Goal: Task Accomplishment & Management: Use online tool/utility

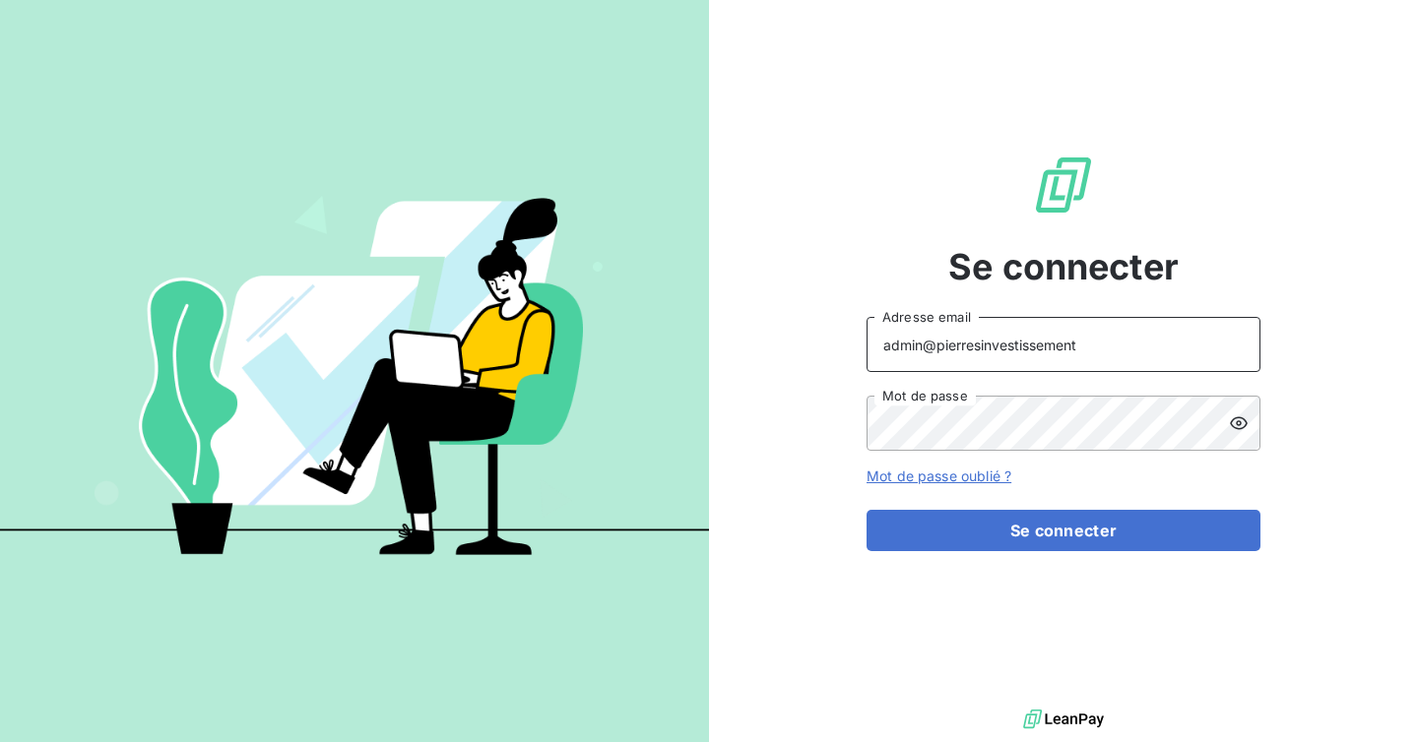
click at [1081, 345] on input "admin@pierresinvestissement" at bounding box center [1063, 344] width 394 height 55
drag, startPoint x: 1081, startPoint y: 345, endPoint x: 984, endPoint y: 360, distance: 97.8
click at [985, 355] on input "admin@pierresinvestissement" at bounding box center [1063, 344] width 394 height 55
type input "admin@oxysign"
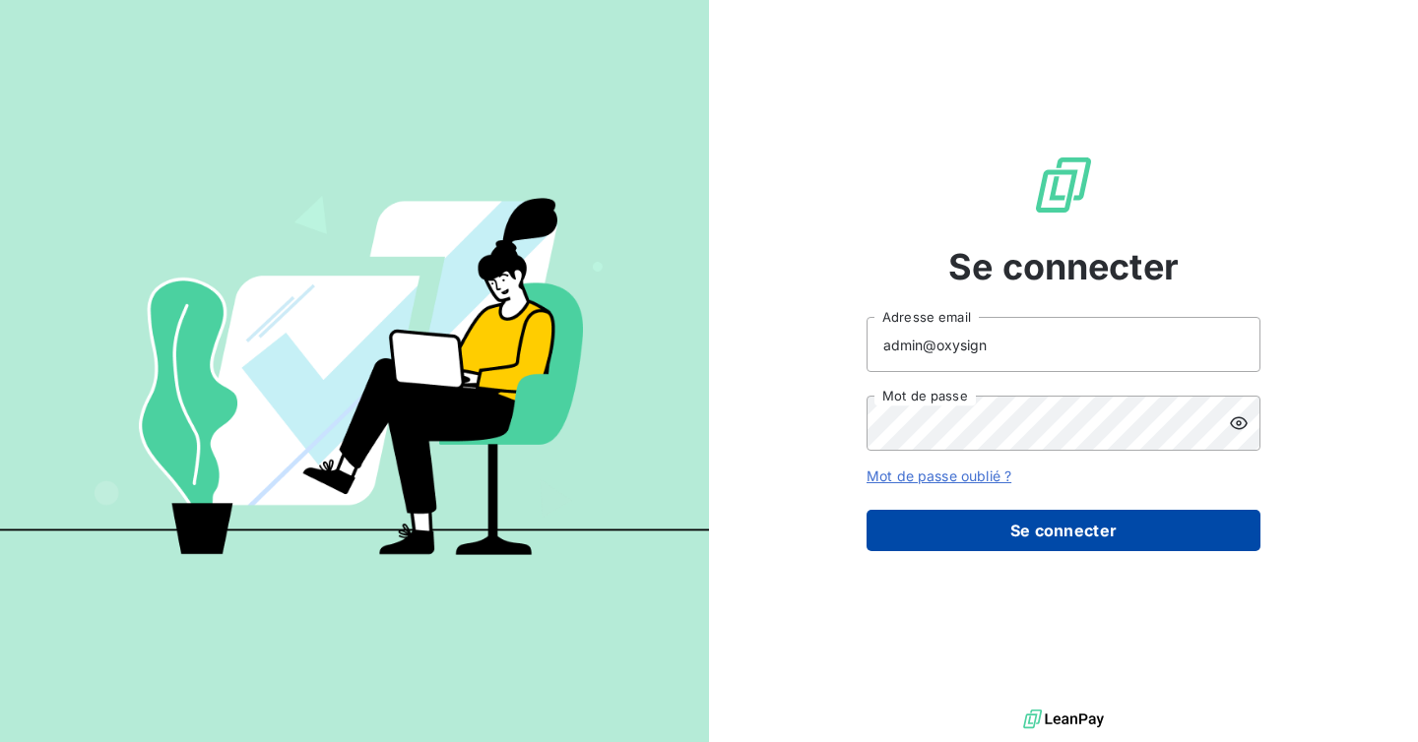
click at [1009, 542] on button "Se connecter" at bounding box center [1063, 530] width 394 height 41
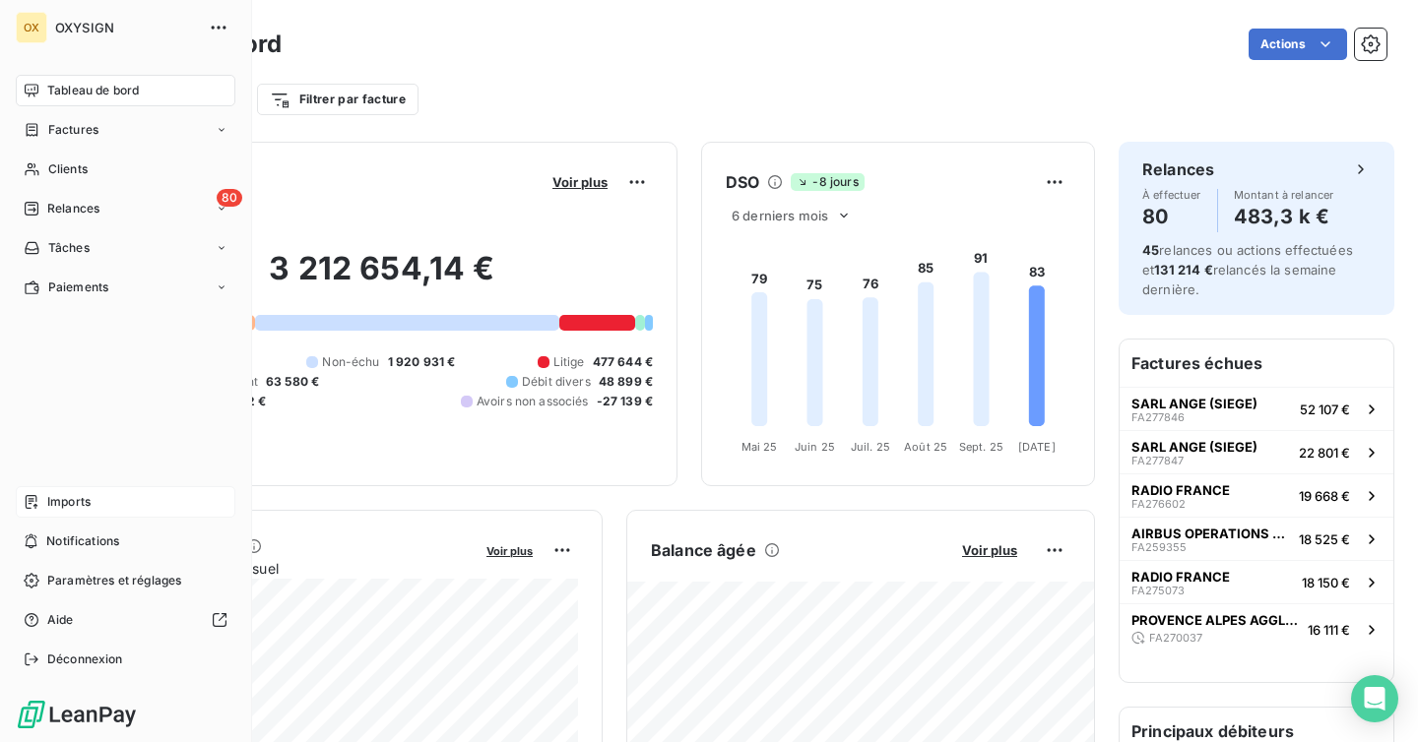
click at [114, 501] on div "Imports" at bounding box center [126, 502] width 220 height 32
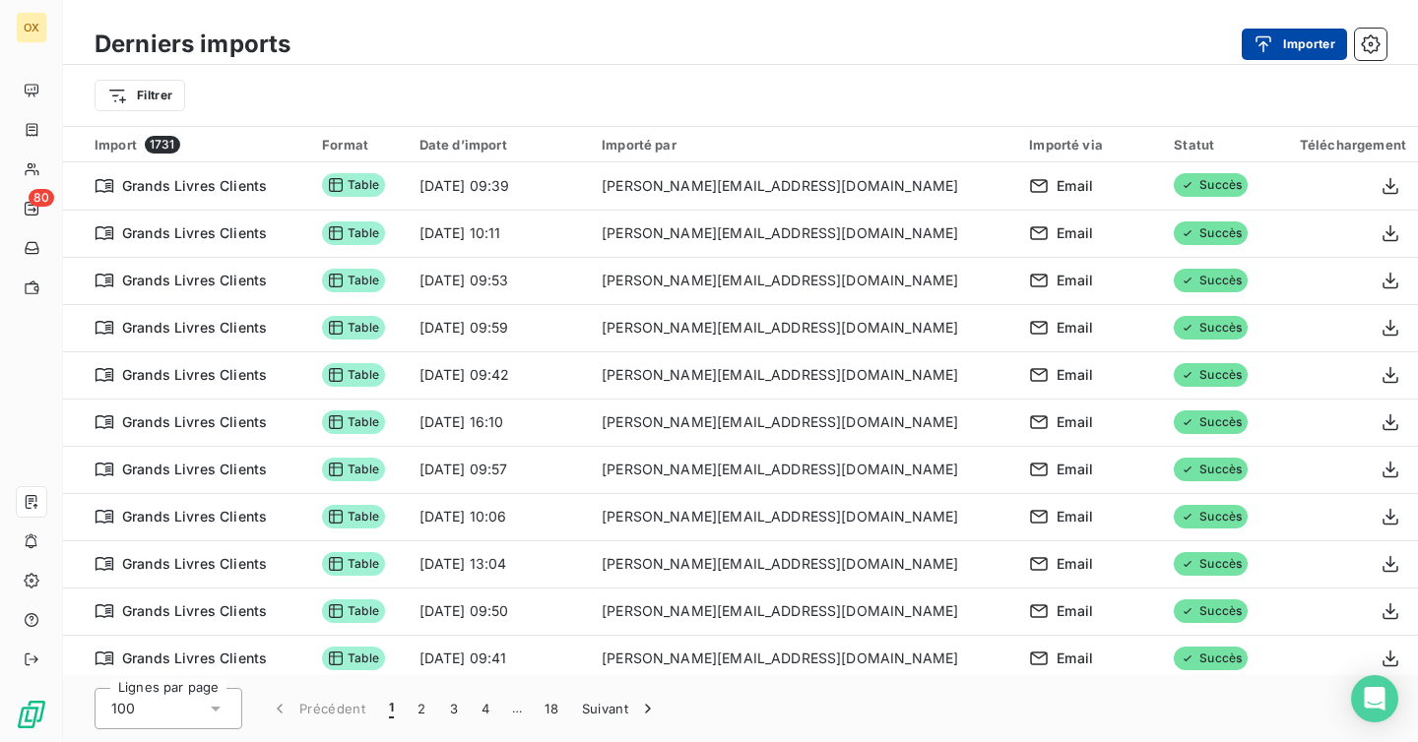
click at [1301, 37] on button "Importer" at bounding box center [1293, 45] width 105 height 32
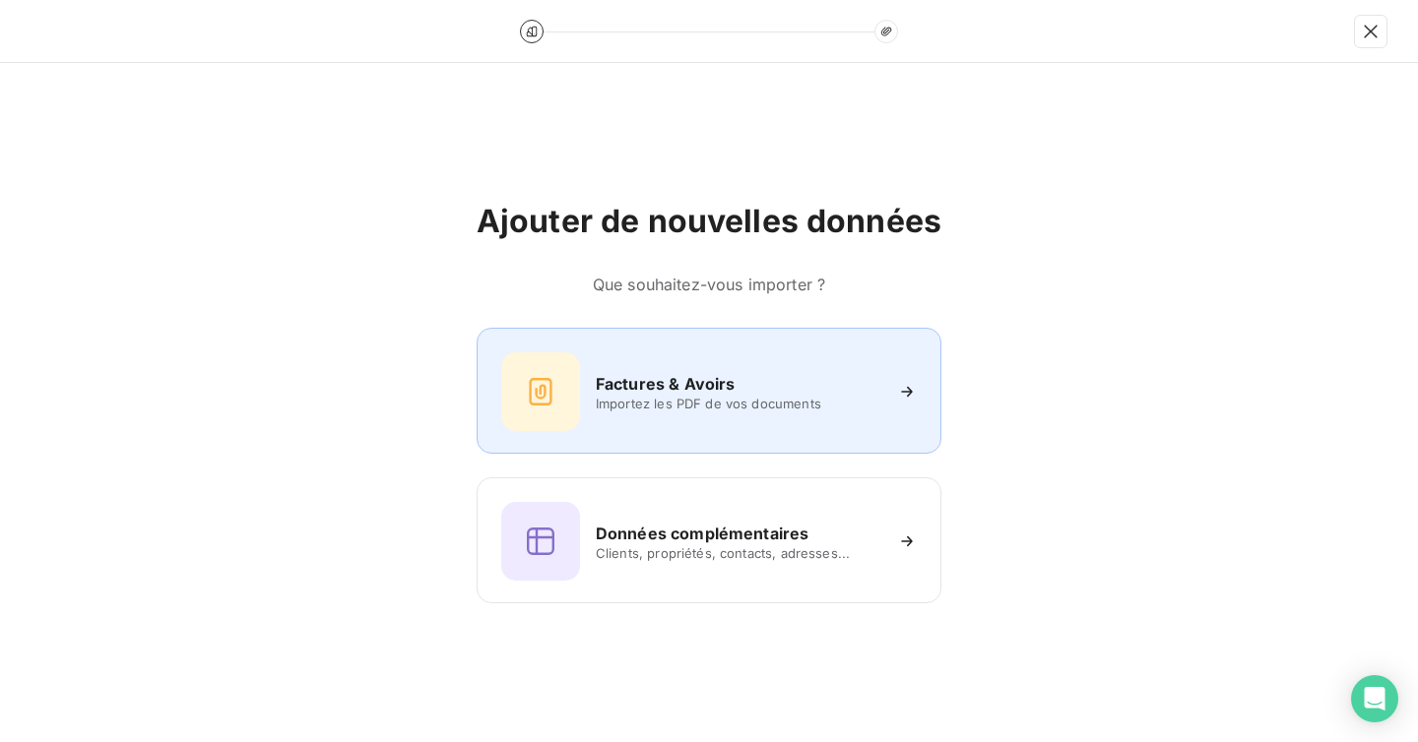
click at [752, 388] on div "Factures & Avoirs" at bounding box center [738, 384] width 285 height 24
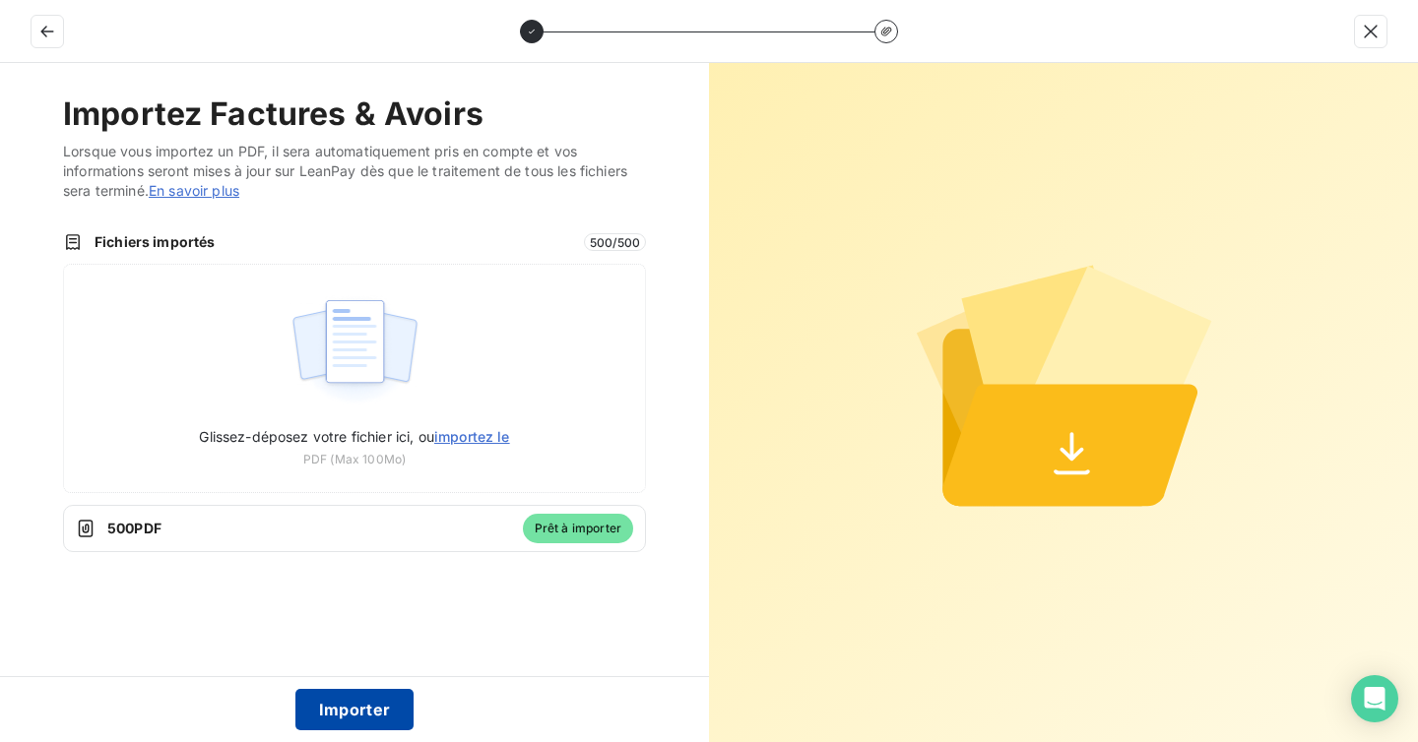
click at [327, 713] on button "Importer" at bounding box center [354, 709] width 119 height 41
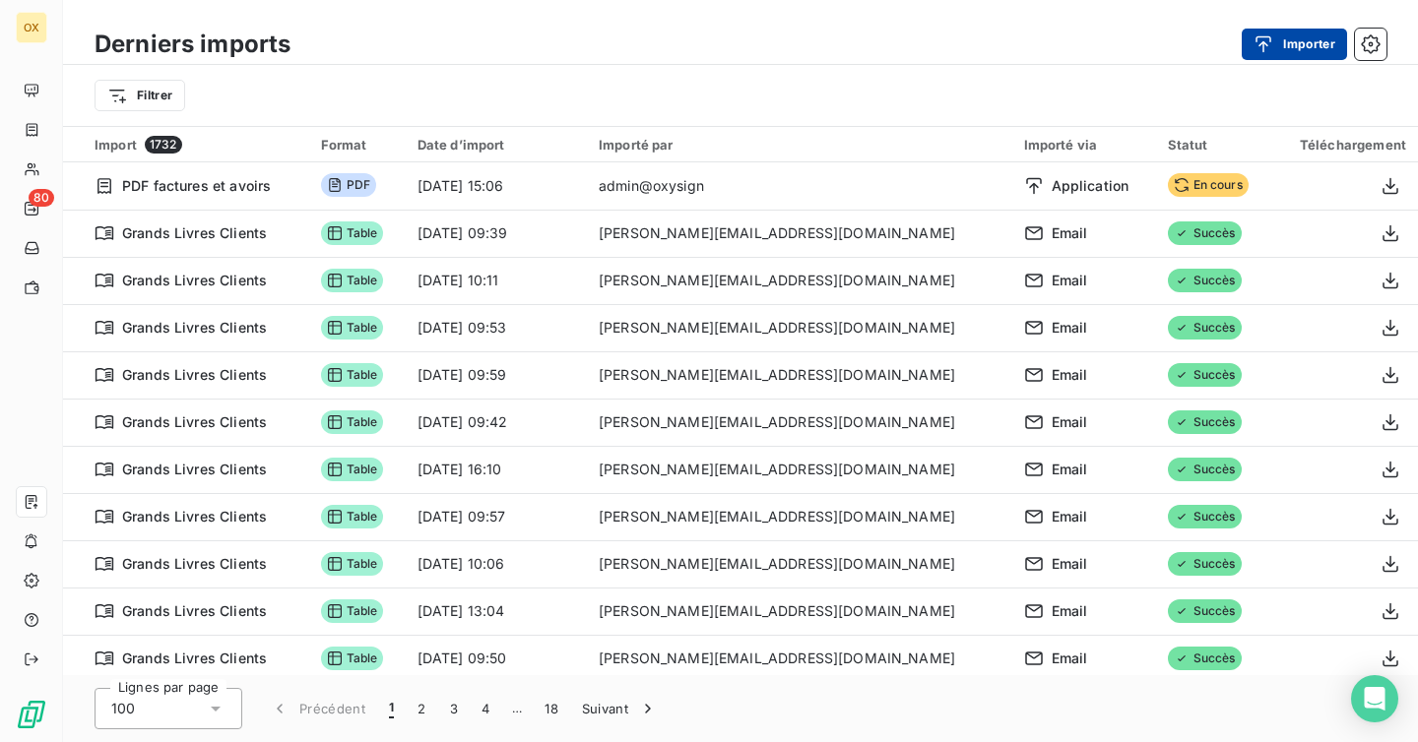
click at [1267, 37] on icon "button" at bounding box center [1263, 44] width 20 height 20
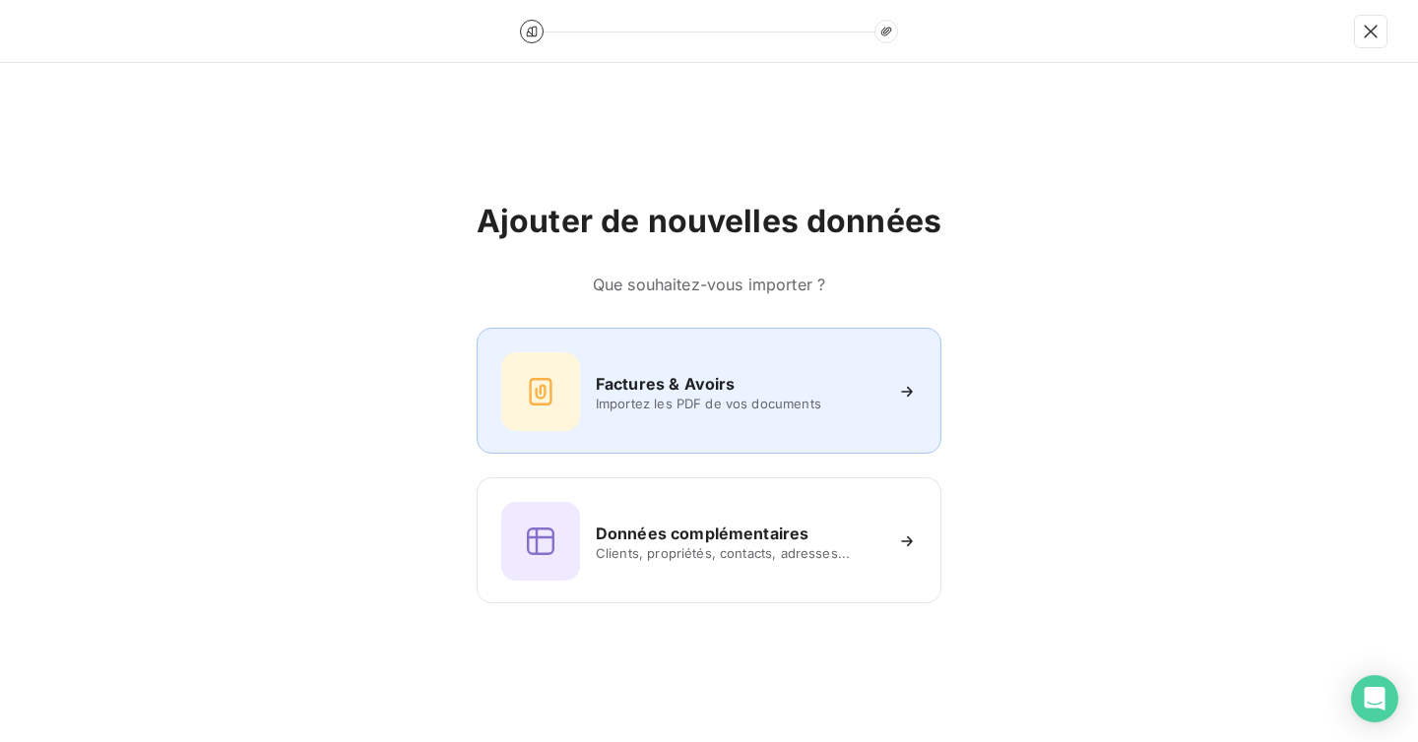
click at [716, 381] on h6 "Factures & Avoirs" at bounding box center [666, 384] width 140 height 24
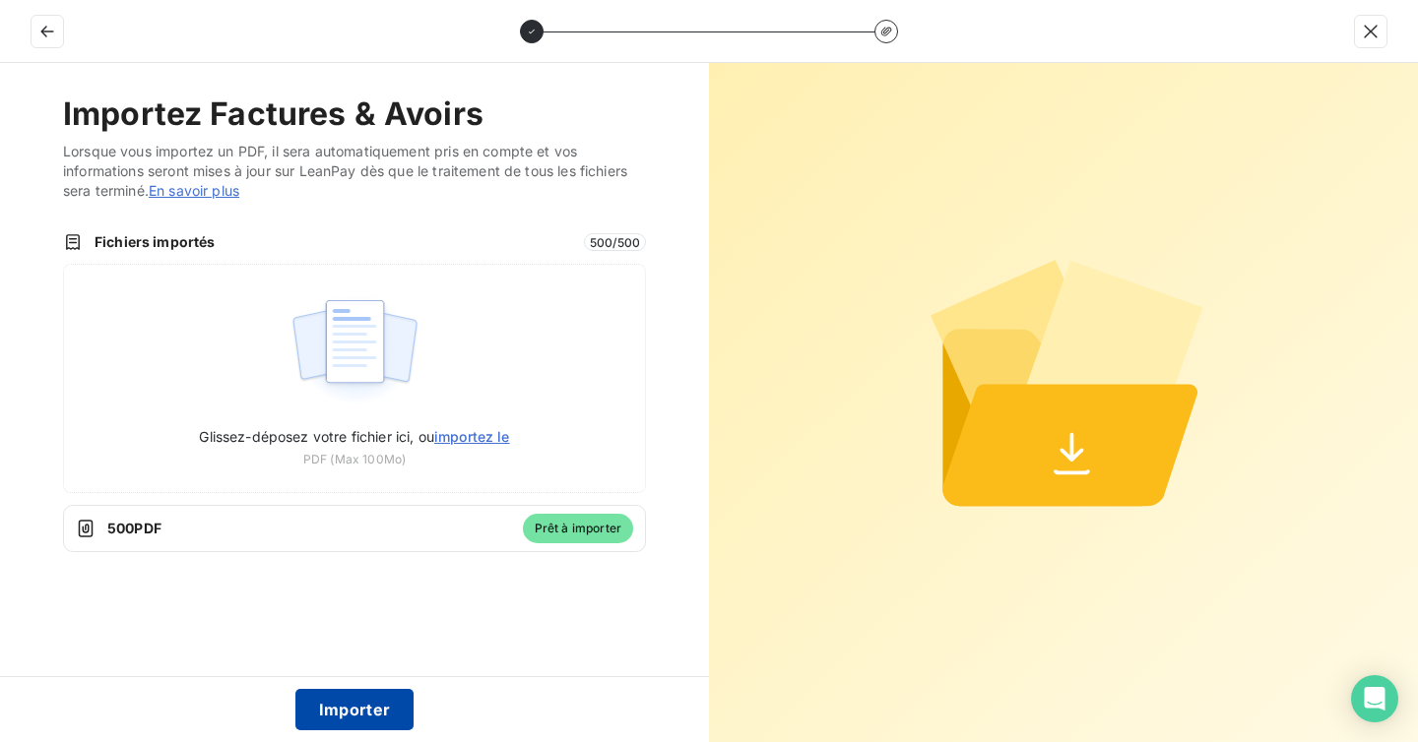
click at [355, 709] on button "Importer" at bounding box center [354, 709] width 119 height 41
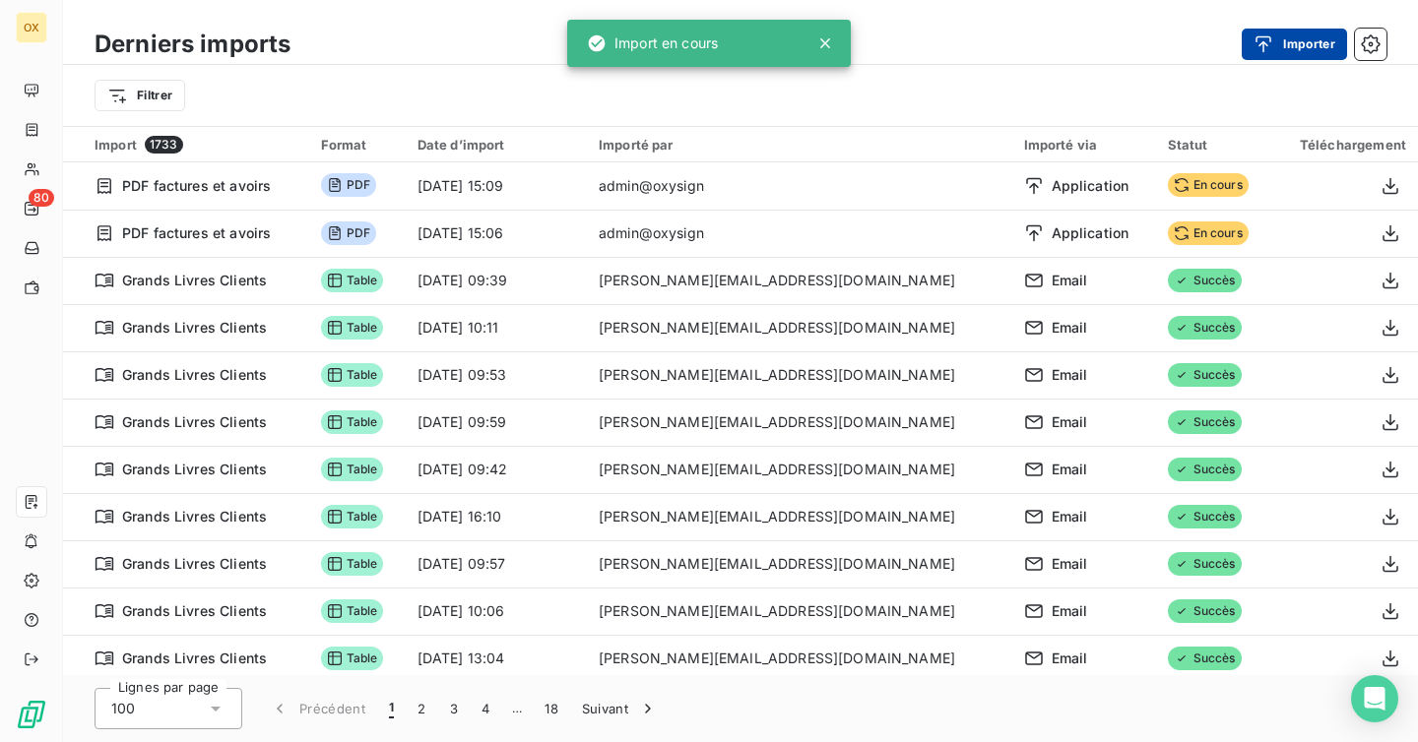
click at [1260, 49] on icon "button" at bounding box center [1263, 44] width 20 height 20
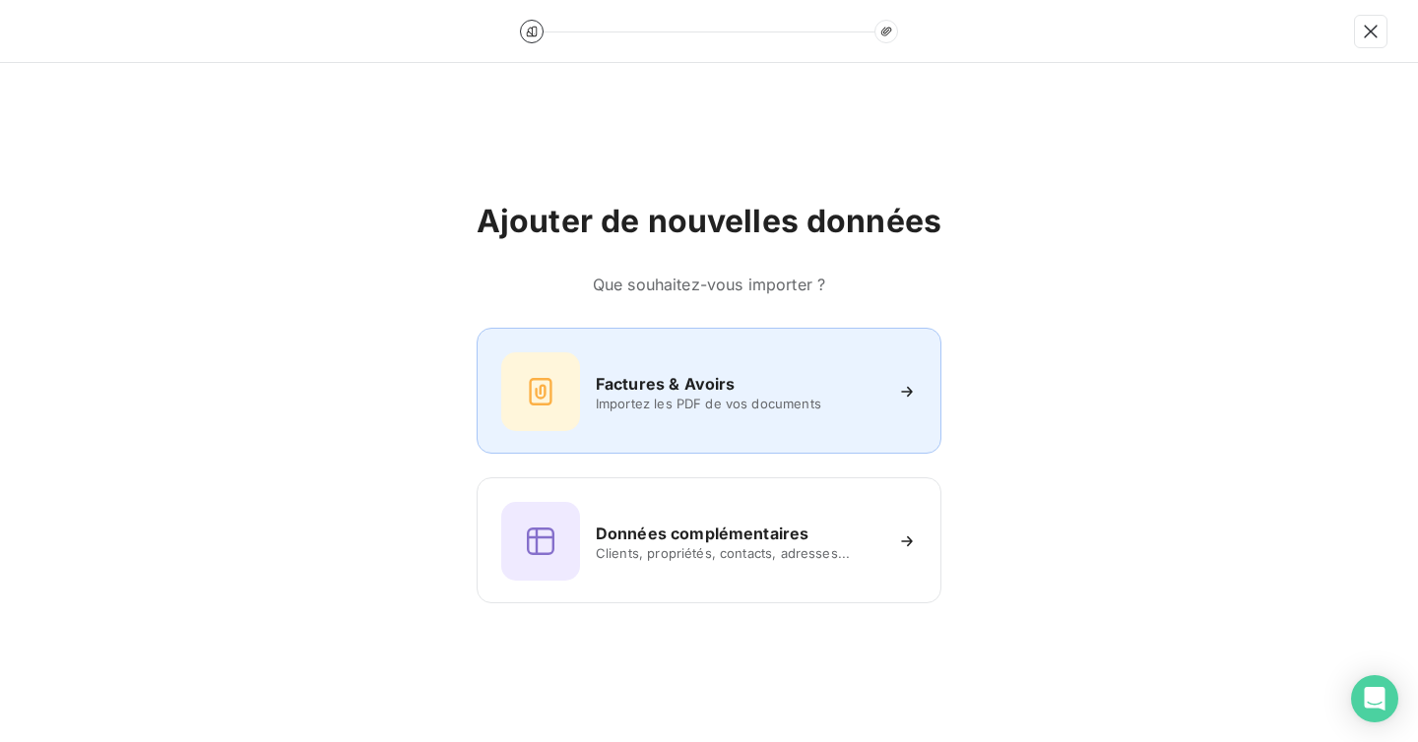
click at [763, 376] on div "Factures & Avoirs" at bounding box center [738, 384] width 285 height 24
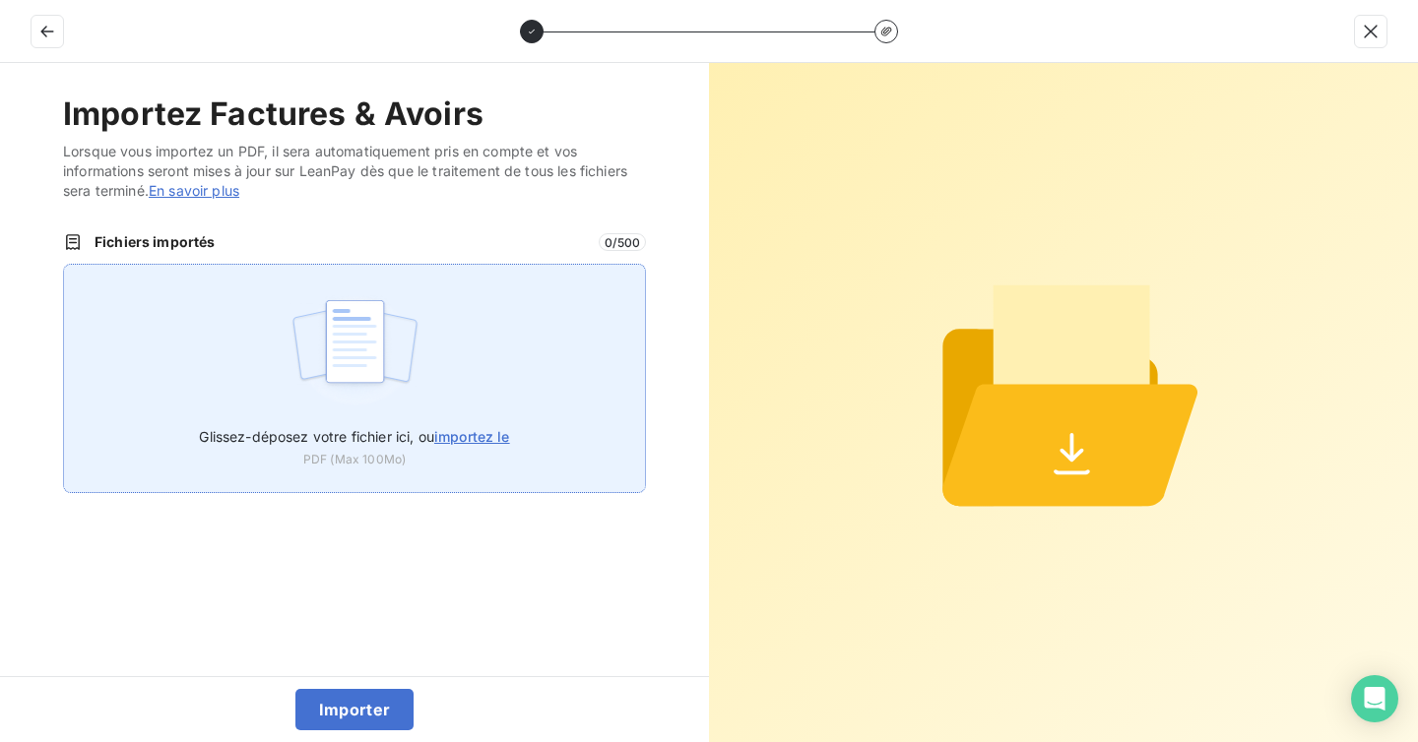
click at [470, 441] on span "importez le" at bounding box center [472, 436] width 76 height 17
click at [64, 265] on input "Glissez-déposez votre fichier ici, ou importez le" at bounding box center [63, 264] width 1 height 1
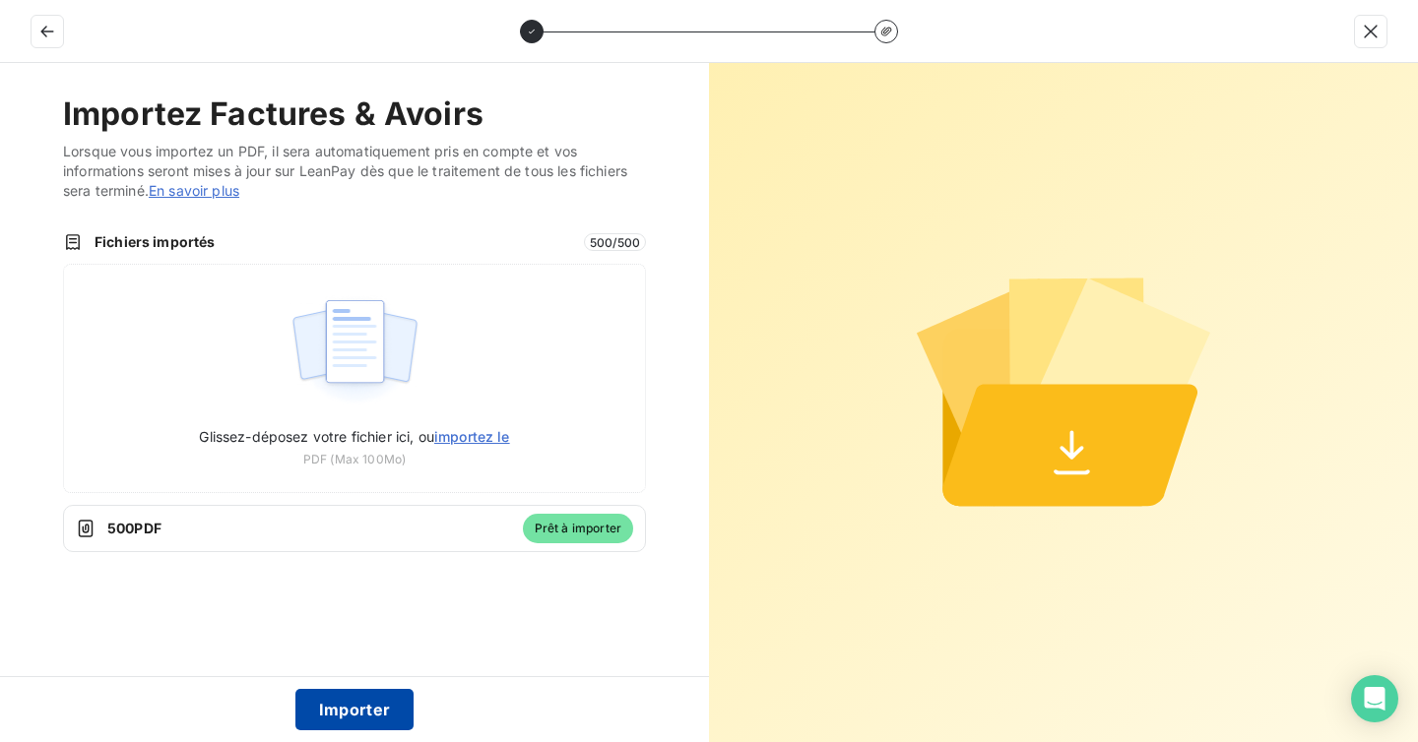
click at [347, 720] on button "Importer" at bounding box center [354, 709] width 119 height 41
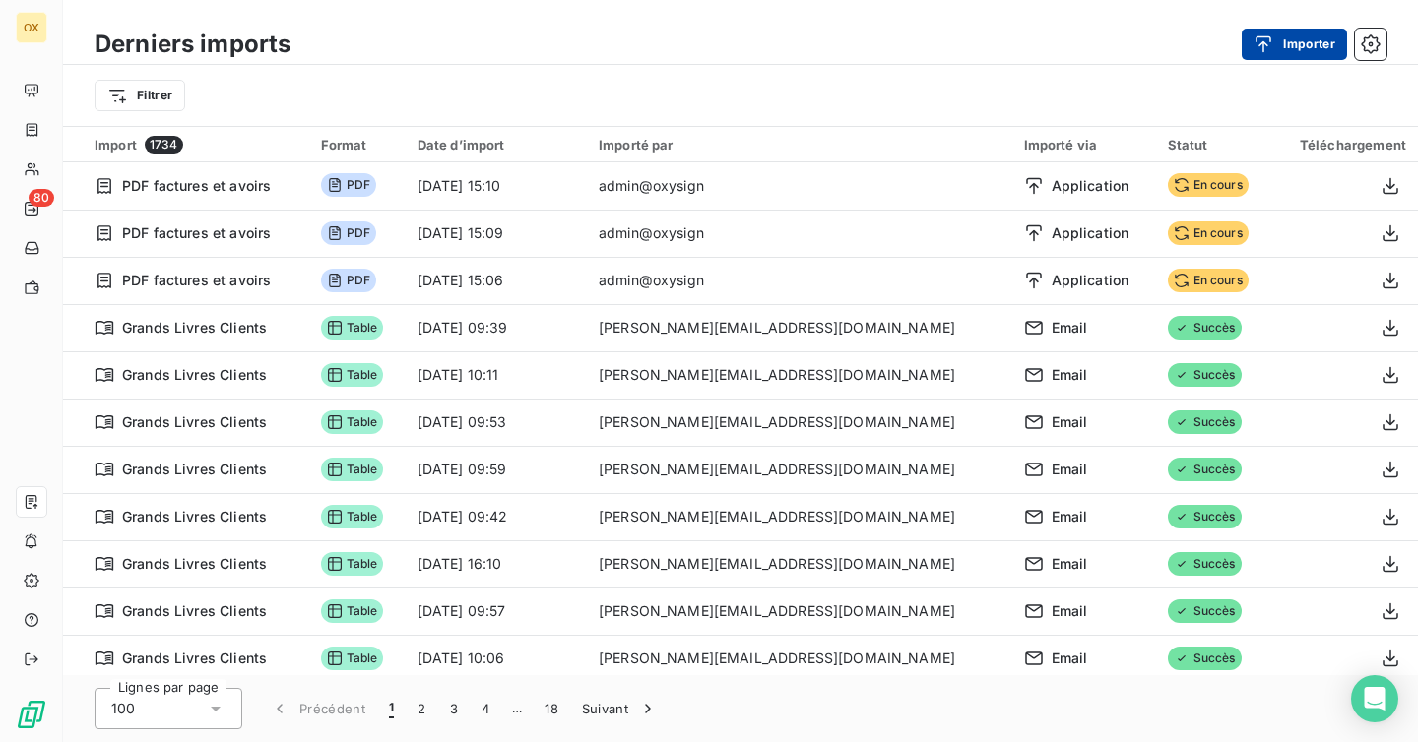
click at [1307, 50] on button "Importer" at bounding box center [1293, 45] width 105 height 32
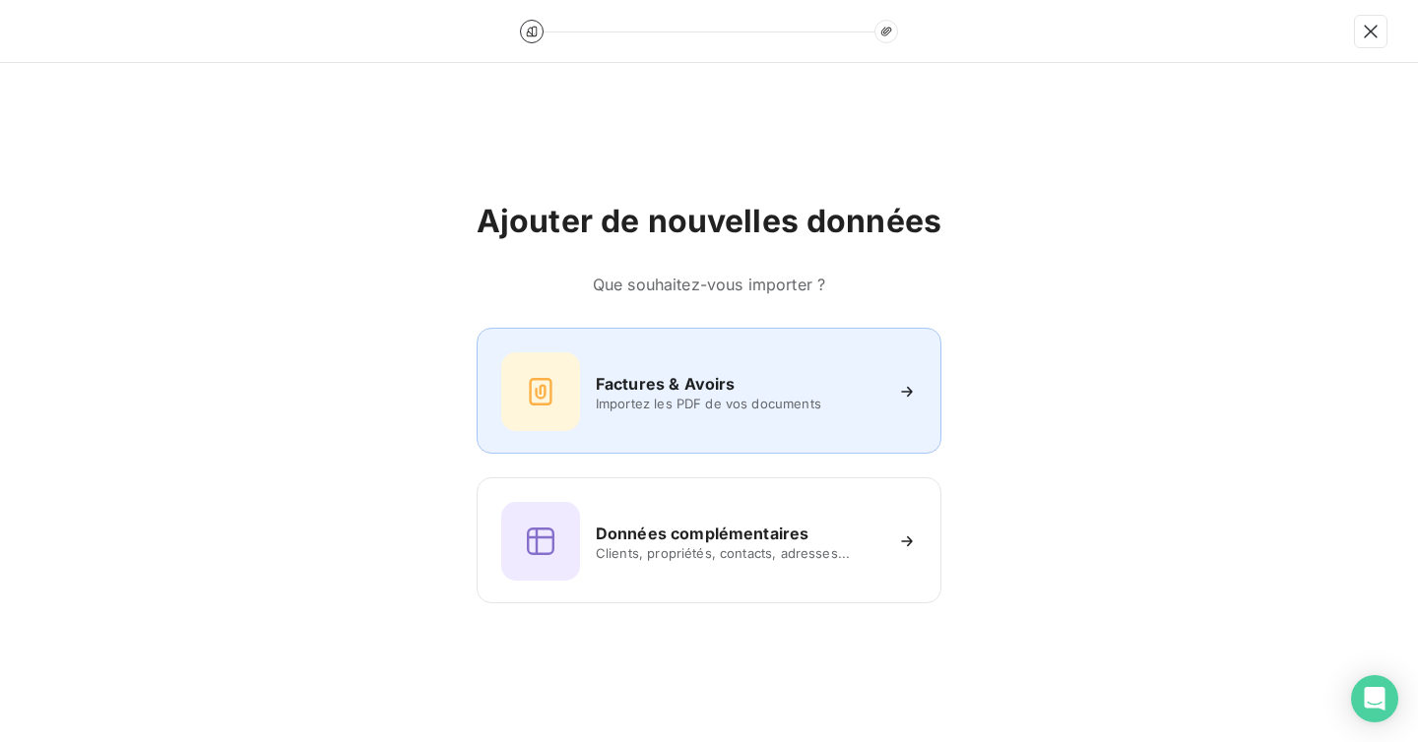
click at [694, 397] on span "Importez les PDF de vos documents" at bounding box center [738, 404] width 285 height 16
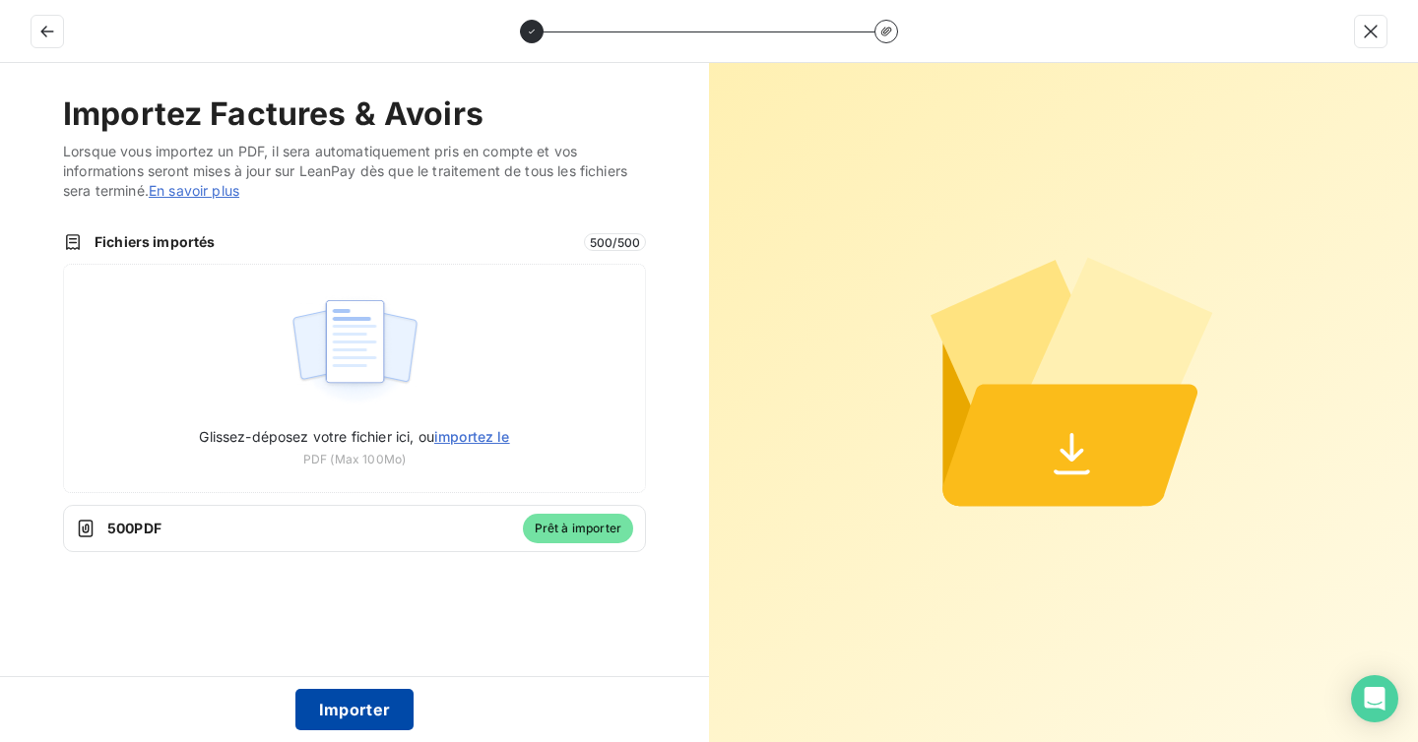
click at [337, 708] on button "Importer" at bounding box center [354, 709] width 119 height 41
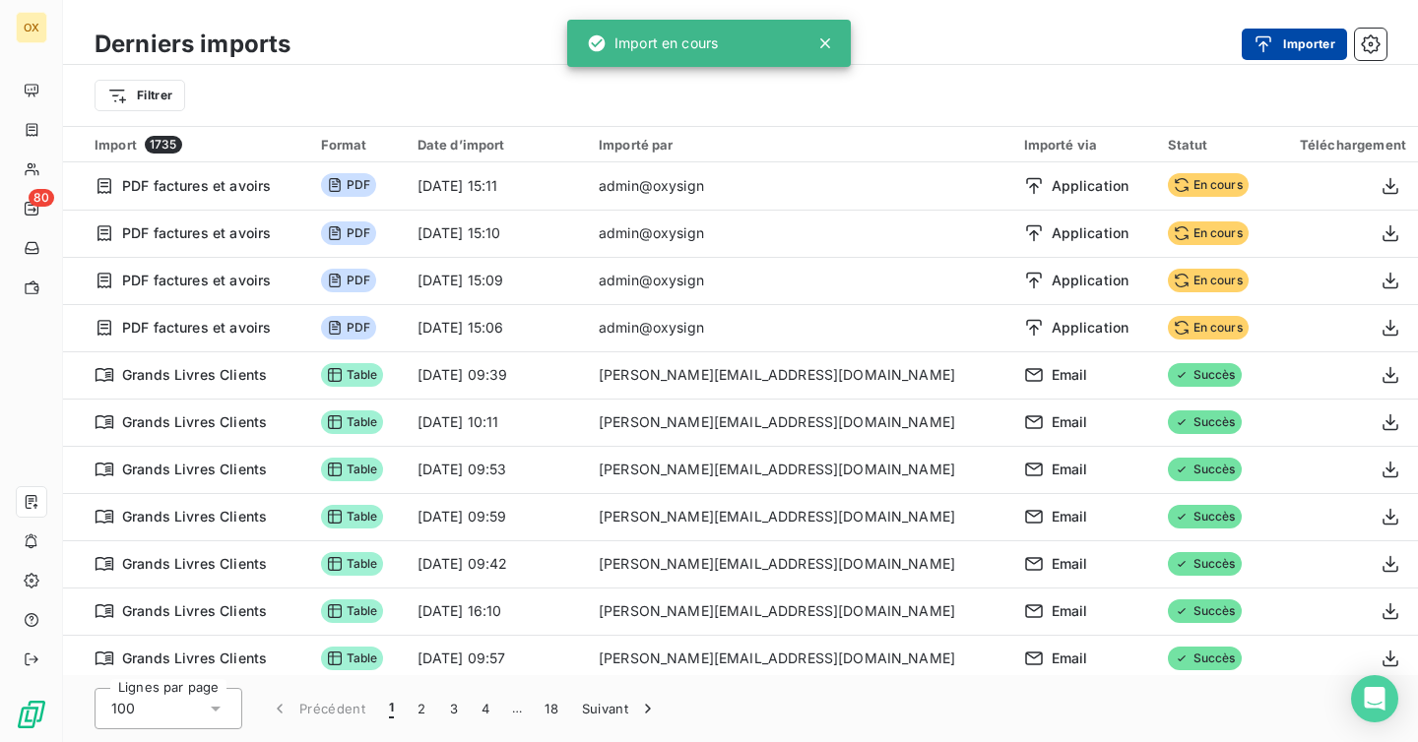
click at [1262, 42] on icon "button" at bounding box center [1264, 43] width 16 height 17
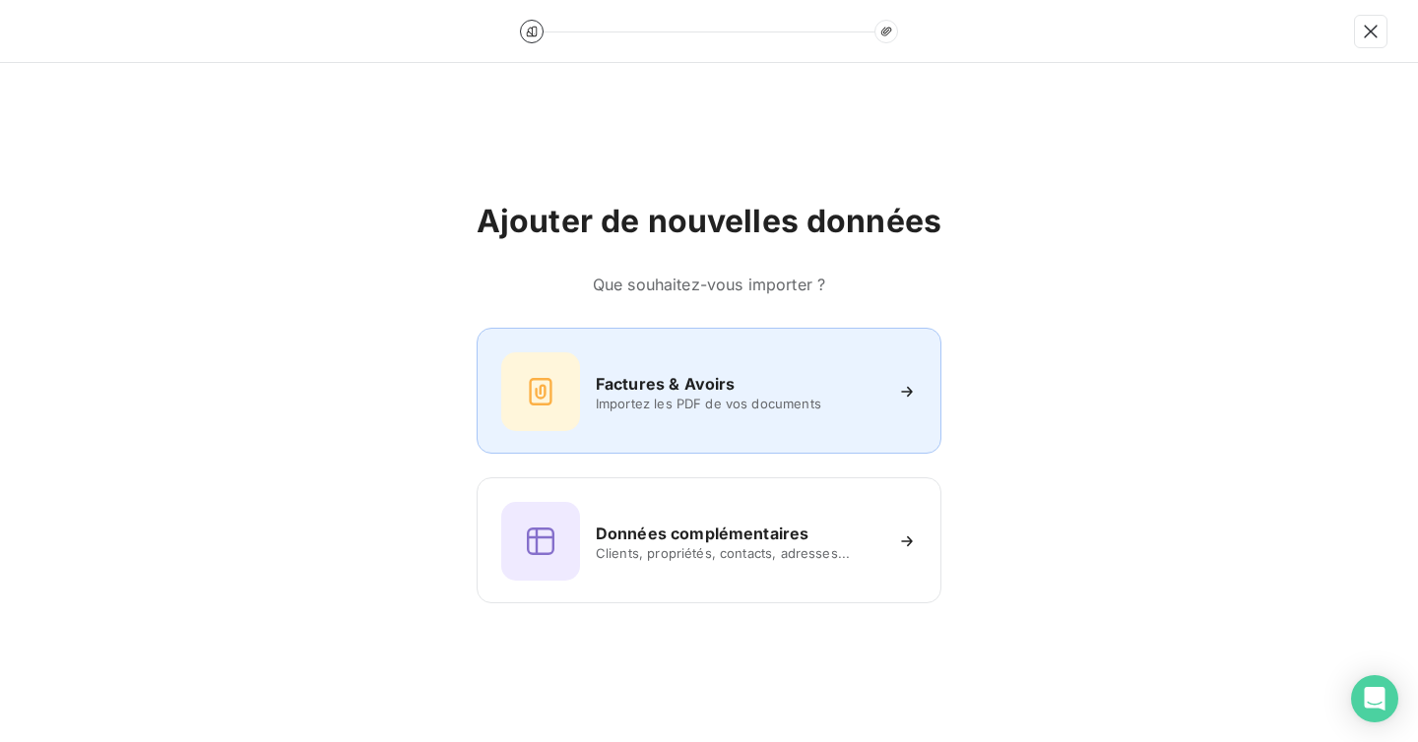
click at [748, 393] on div "Factures & Avoirs" at bounding box center [738, 384] width 285 height 24
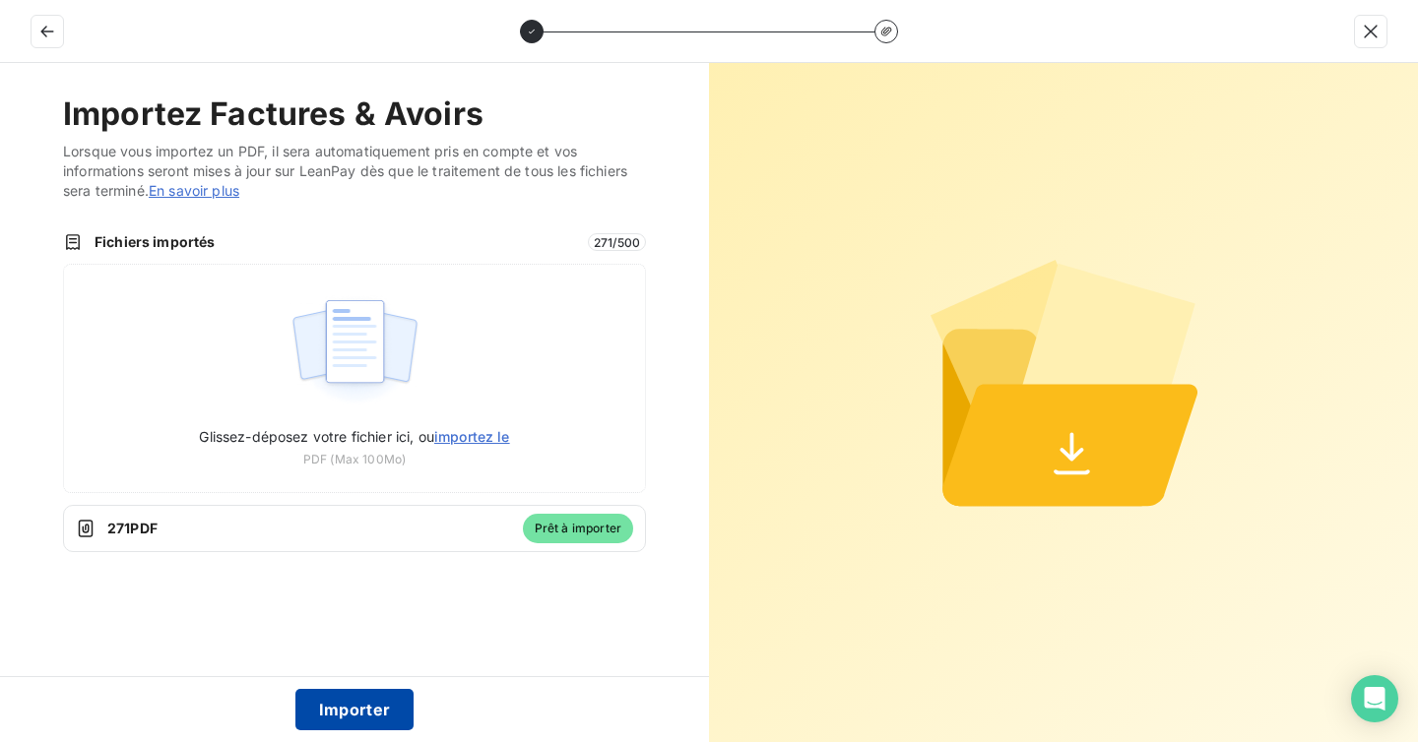
click at [370, 707] on button "Importer" at bounding box center [354, 709] width 119 height 41
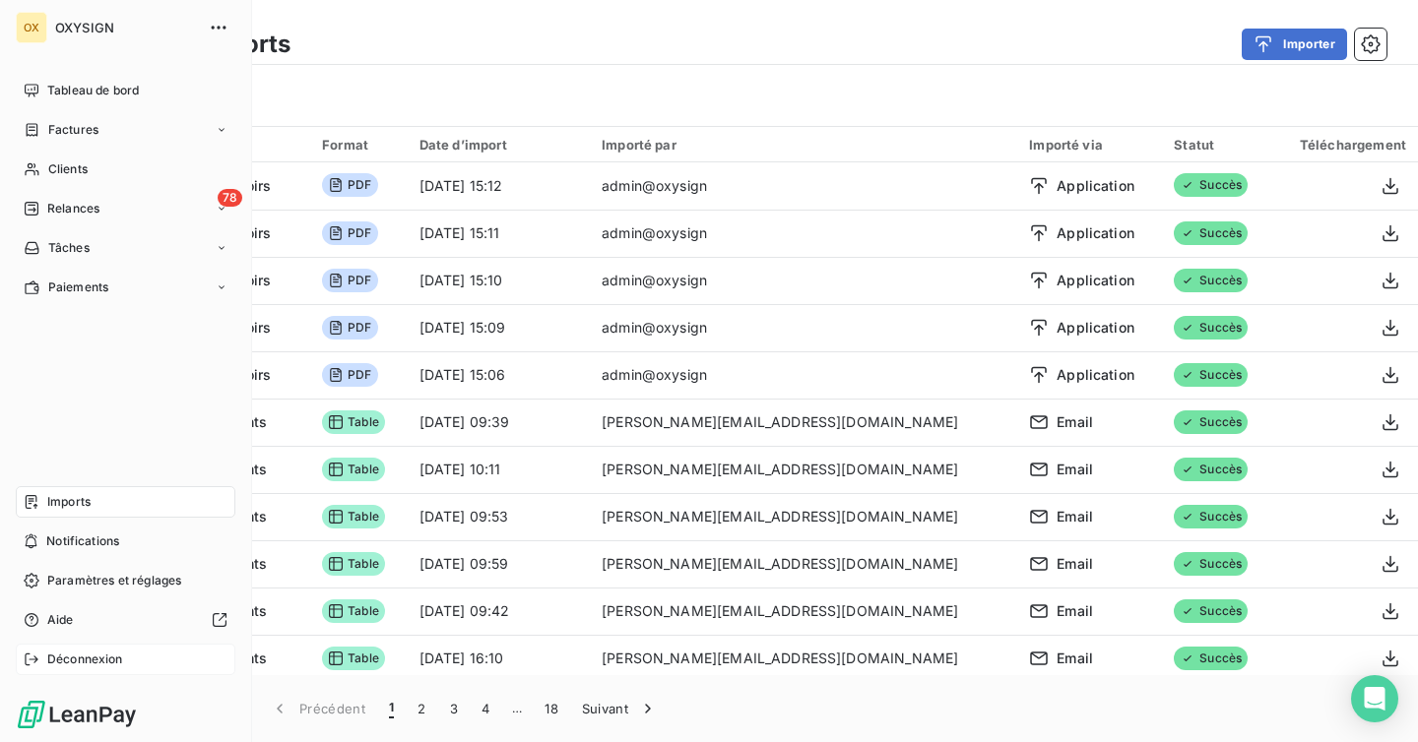
click at [88, 647] on div "Déconnexion" at bounding box center [126, 660] width 220 height 32
